Goal: Information Seeking & Learning: Learn about a topic

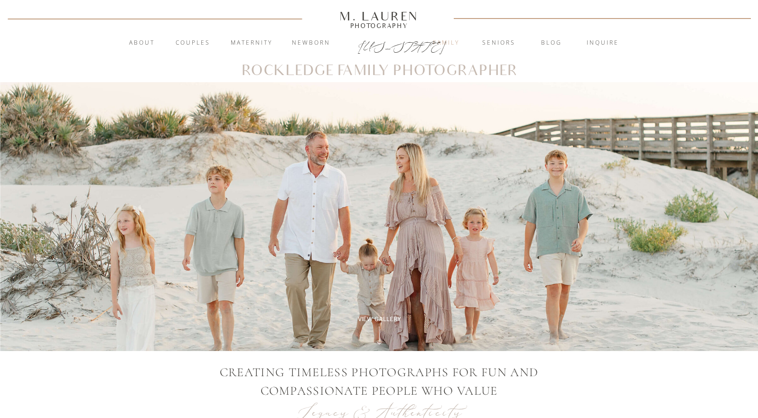
click at [445, 42] on nav "Family" at bounding box center [445, 42] width 51 height 9
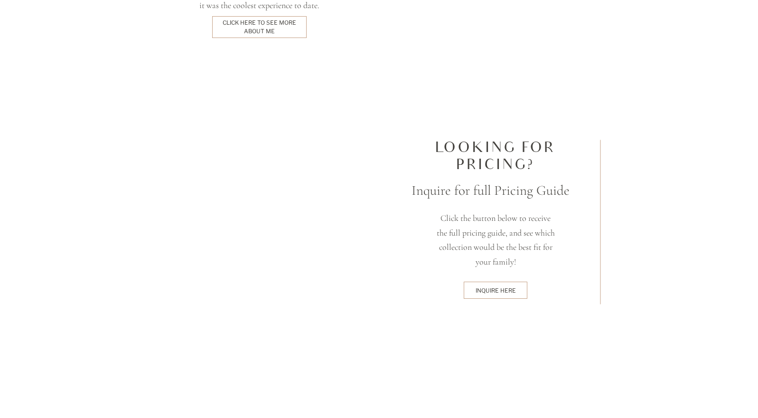
scroll to position [2426, 0]
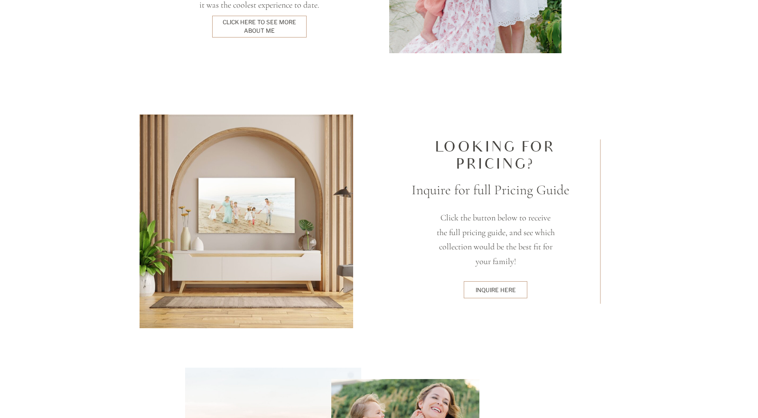
click at [501, 289] on div "inquire here" at bounding box center [496, 290] width 60 height 8
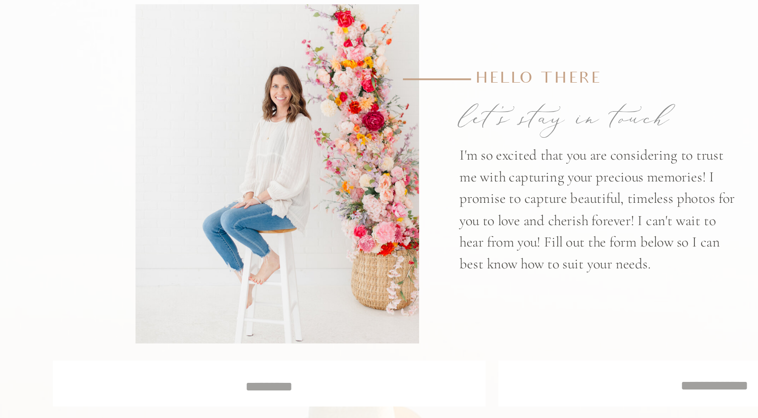
scroll to position [59, 0]
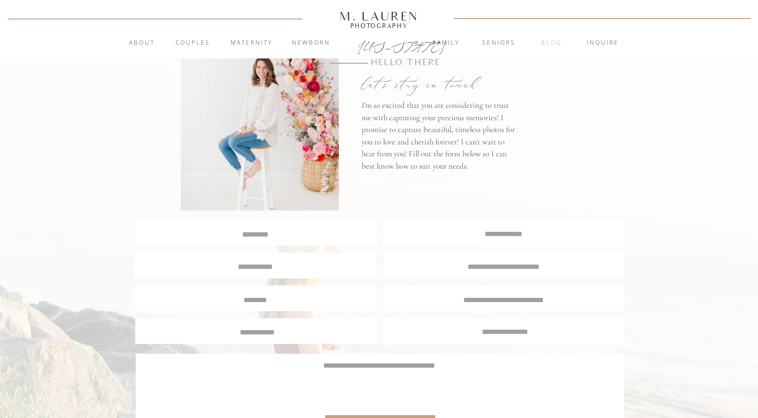
click at [553, 40] on nav "blog" at bounding box center [551, 42] width 51 height 9
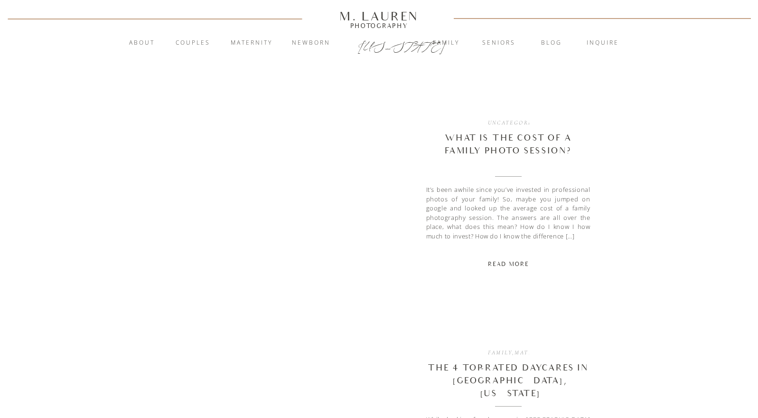
scroll to position [777, 0]
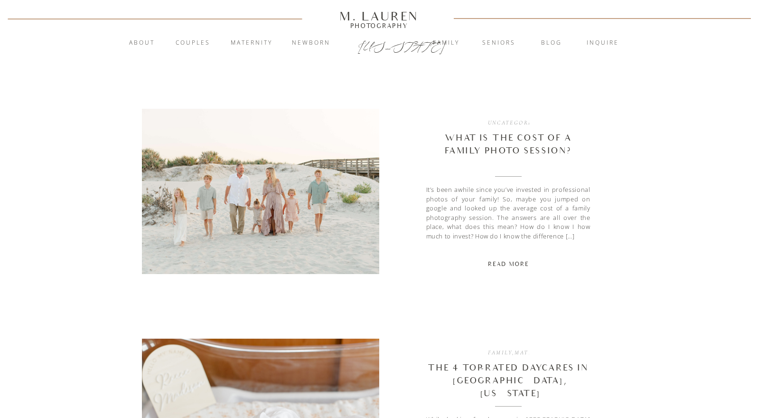
click at [502, 266] on div "Read More" at bounding box center [508, 264] width 53 height 9
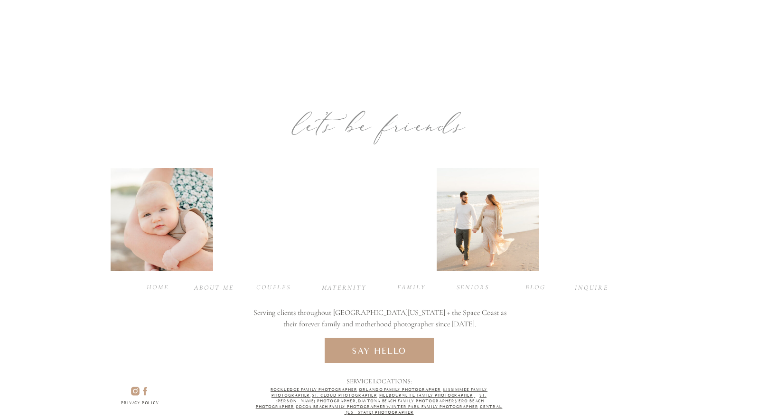
scroll to position [2419, 0]
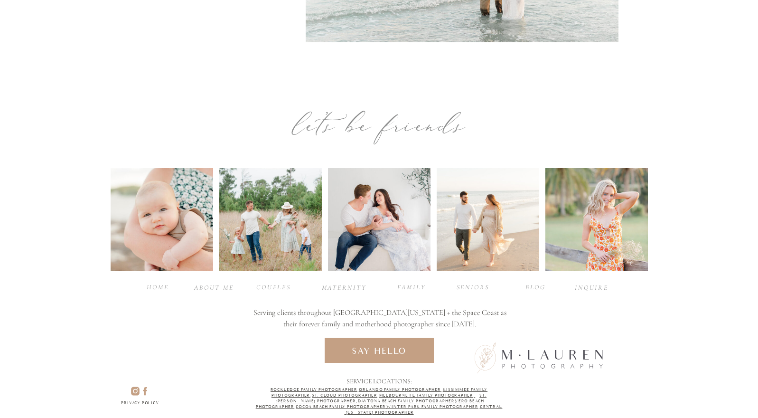
click at [134, 393] on icon at bounding box center [135, 390] width 14 height 11
